Goal: Obtain resource: Download file/media

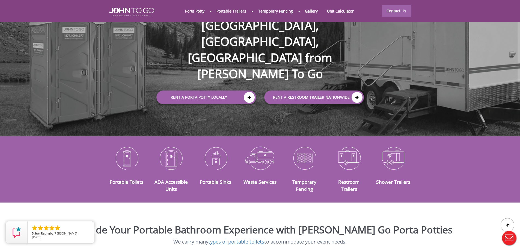
scroll to position [55, 0]
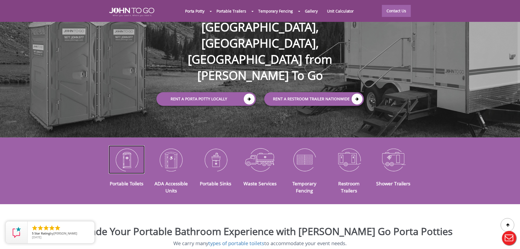
click at [120, 151] on img at bounding box center [127, 159] width 36 height 28
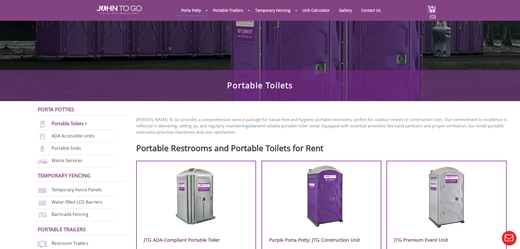
scroll to position [137, 0]
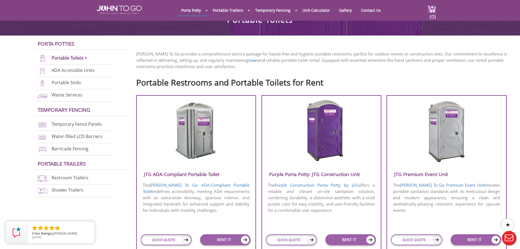
click at [209, 123] on img at bounding box center [196, 130] width 52 height 63
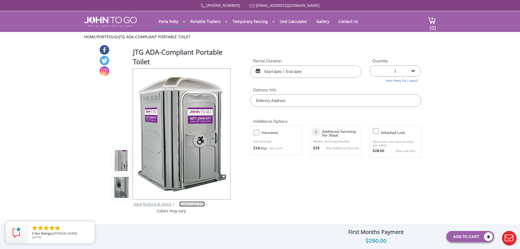
click at [183, 204] on link "Download Pdf" at bounding box center [191, 203] width 25 height 5
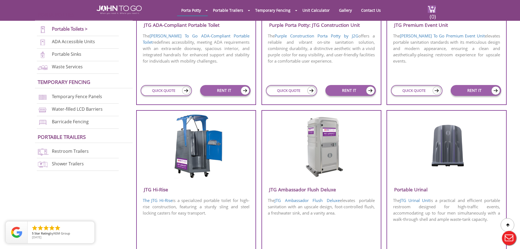
scroll to position [312, 0]
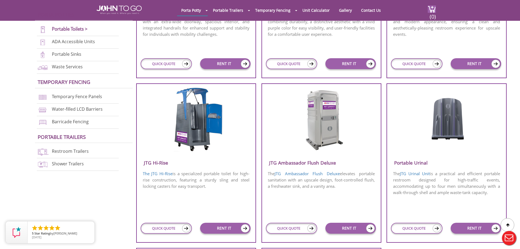
click at [322, 129] on img at bounding box center [322, 119] width 52 height 63
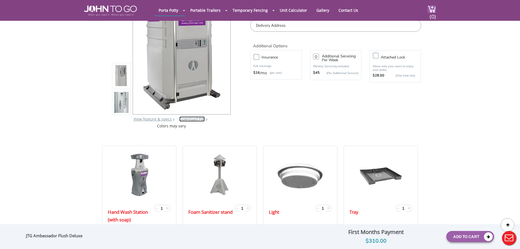
click at [190, 119] on link "Download Pdf" at bounding box center [191, 118] width 25 height 5
